Goal: Check status: Check status

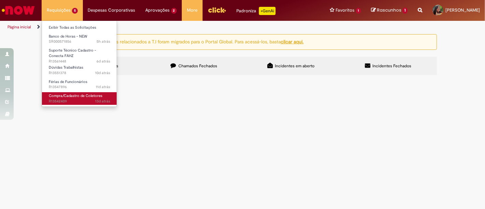
click at [61, 93] on span "Compra/Cadastro de Coletores" at bounding box center [76, 95] width 54 height 5
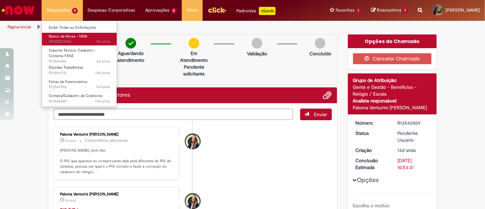
click at [63, 37] on span "Banco de Horas - NEW" at bounding box center [68, 36] width 39 height 5
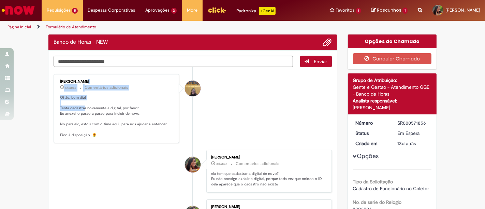
drag, startPoint x: 81, startPoint y: 109, endPoint x: 89, endPoint y: 125, distance: 18.6
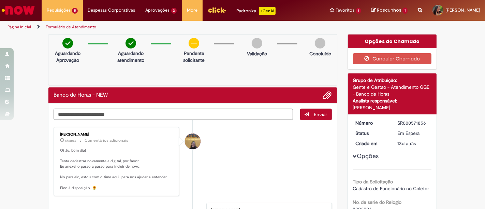
click at [130, 167] on p "Oi Ju, bom dia! Tenta cadastrar novamente a digital, por favor. Eu anexei o pas…" at bounding box center [117, 169] width 114 height 43
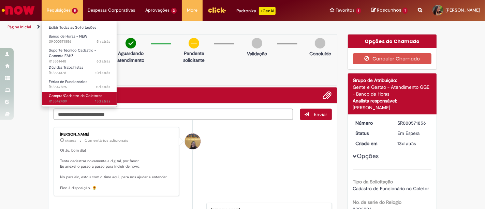
click at [78, 93] on span "Compra/Cadastro de Coletores" at bounding box center [76, 95] width 54 height 5
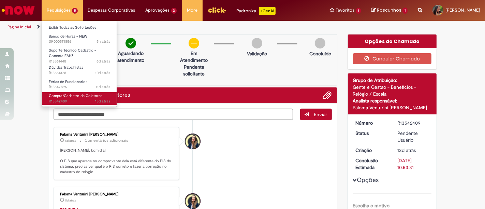
click at [55, 102] on span "13d atrás 13 dias atrás R13542409" at bounding box center [79, 101] width 61 height 5
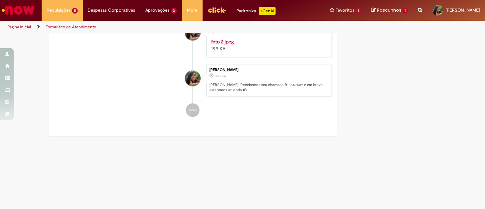
scroll to position [2113, 0]
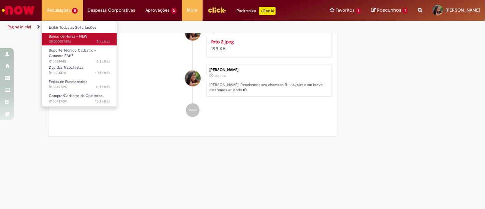
click at [62, 39] on span "5h atrás 5 horas atrás SR000571856" at bounding box center [79, 41] width 61 height 5
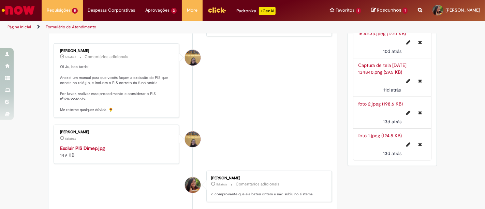
scroll to position [621, 0]
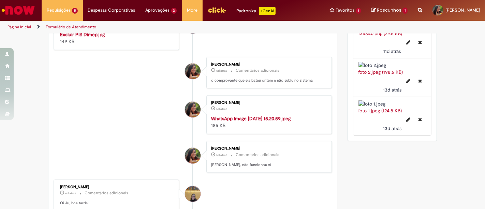
copy p "nº12872232739"
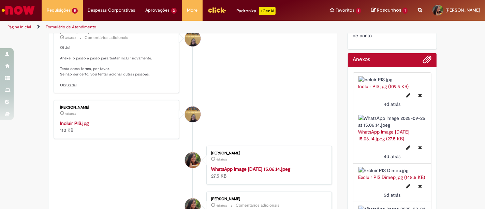
scroll to position [280, 0]
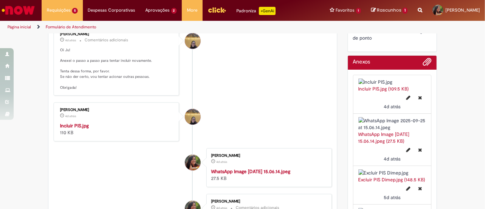
click at [92, 122] on img "Histórico de tíquete" at bounding box center [117, 122] width 114 height 0
